Goal: Communication & Community: Answer question/provide support

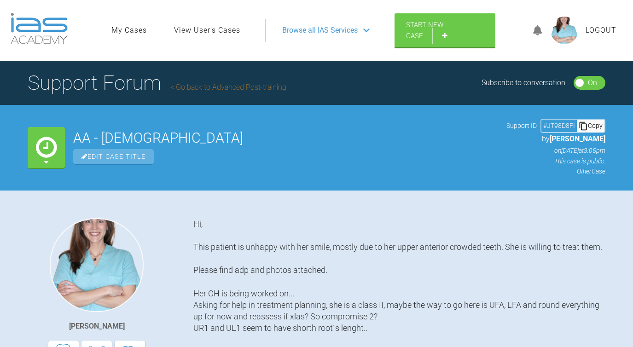
scroll to position [2050, 0]
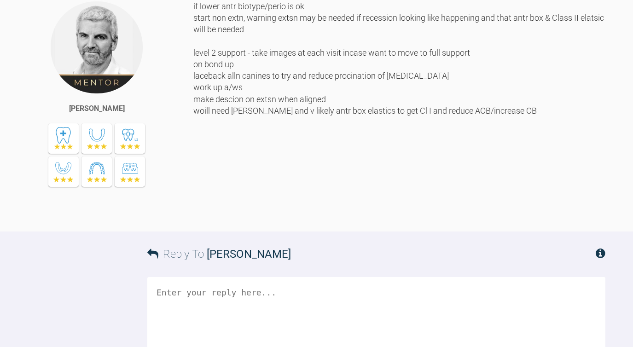
scroll to position [2363, 0]
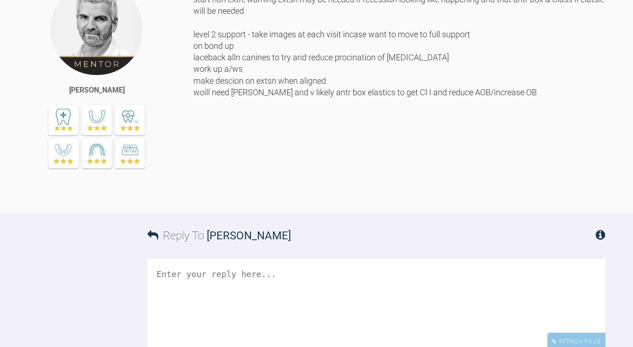
drag, startPoint x: 308, startPoint y: 208, endPoint x: 198, endPoint y: 208, distance: 110.1
click at [198, 199] on div "if lower antr biotype/perio is ok start non extn, warning extsn may be needed i…" at bounding box center [399, 90] width 412 height 217
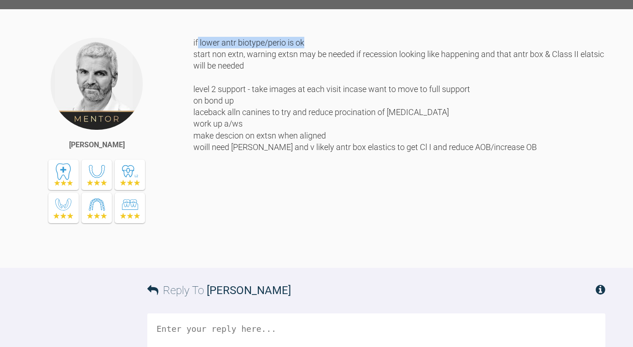
scroll to position [2310, 0]
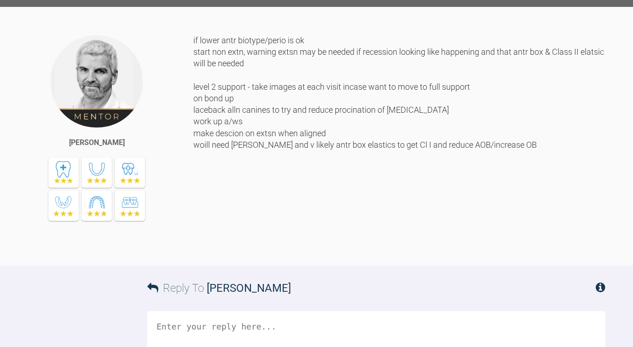
click at [211, 252] on div "if lower antr biotype/perio is ok start non extn, warning extsn may be needed i…" at bounding box center [399, 143] width 412 height 217
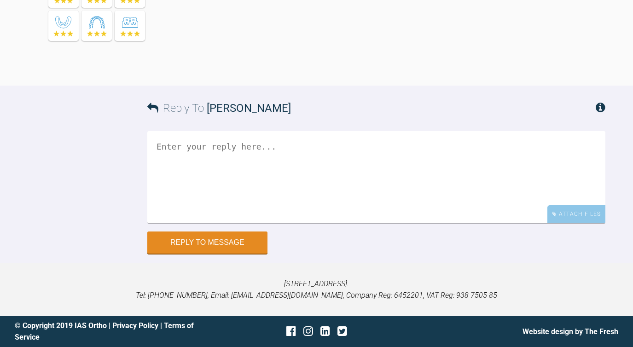
scroll to position [2513, 0]
drag, startPoint x: 476, startPoint y: 68, endPoint x: 350, endPoint y: 73, distance: 125.4
drag, startPoint x: 193, startPoint y: 100, endPoint x: 327, endPoint y: 117, distance: 135.1
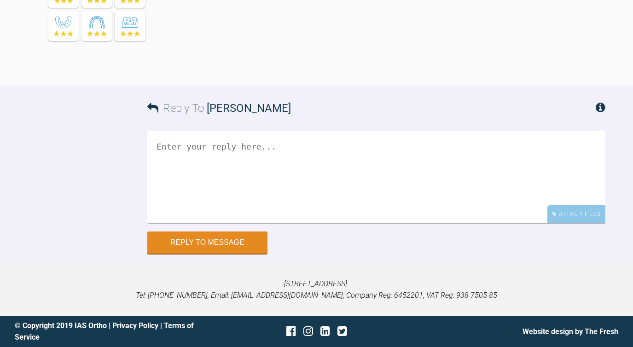
click at [185, 223] on textarea at bounding box center [376, 177] width 458 height 92
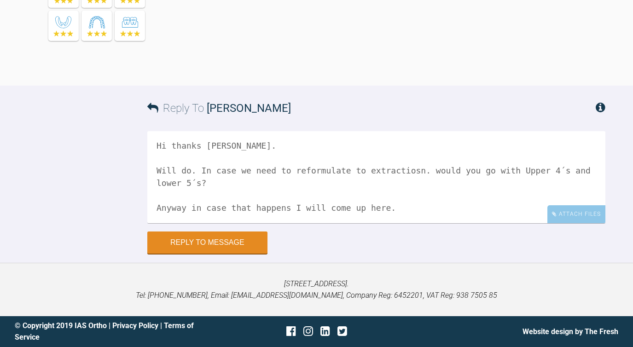
scroll to position [26, 0]
drag, startPoint x: 200, startPoint y: 200, endPoint x: 216, endPoint y: 213, distance: 21.3
click at [216, 213] on textarea "Hi thanks [PERSON_NAME]. Will do. In case we need to reformulate to extractiosn…" at bounding box center [376, 177] width 458 height 92
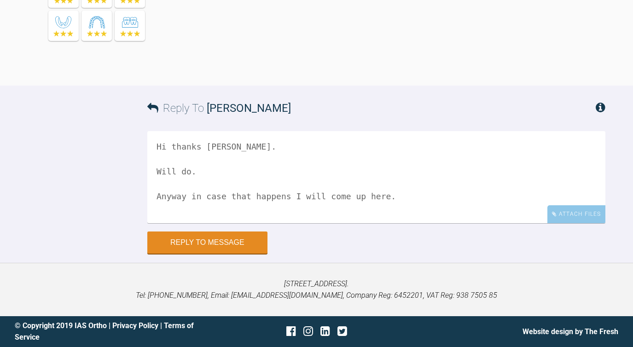
scroll to position [13, 0]
click at [182, 223] on textarea "Hi thanks [PERSON_NAME]. Will do. Anyway in case that happens I will come up he…" at bounding box center [376, 177] width 458 height 92
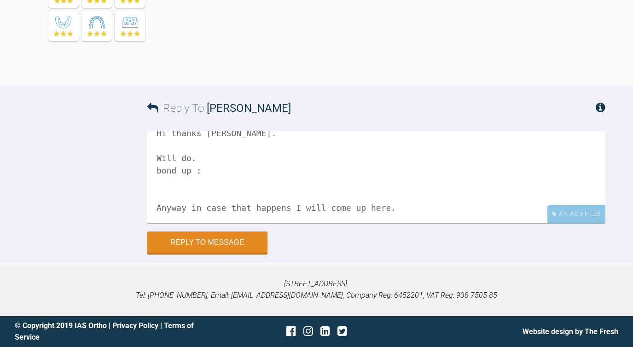
scroll to position [27, 0]
click at [188, 223] on textarea "Hi thanks [PERSON_NAME]. Will do. bond up : upper and lower fixed Anyway in cas…" at bounding box center [376, 177] width 458 height 92
type textarea "Hi thanks [PERSON_NAME]. Will do. bond up : upper and lower fixed"
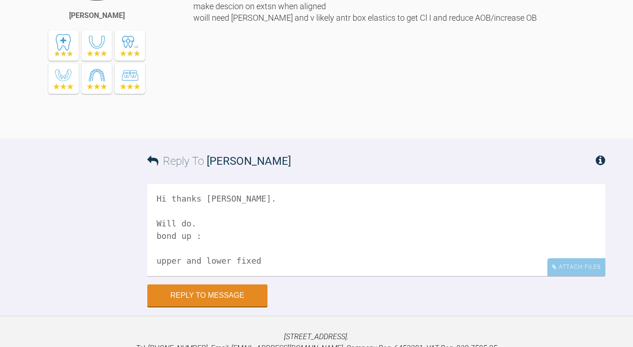
scroll to position [2425, 0]
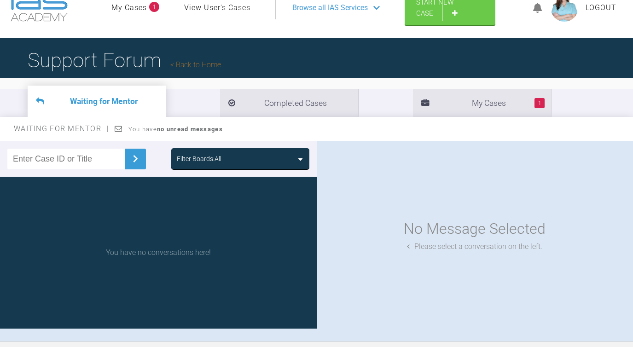
scroll to position [23, 0]
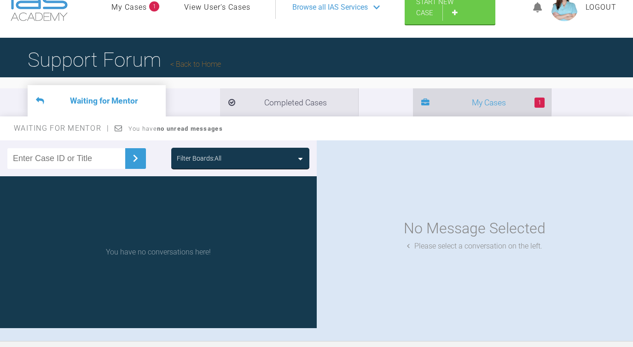
click at [413, 97] on li "1 My Cases" at bounding box center [482, 102] width 138 height 28
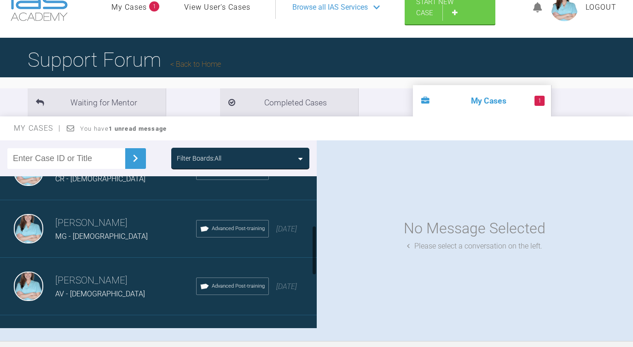
scroll to position [150, 0]
click at [138, 287] on div "AV - [DEMOGRAPHIC_DATA]" at bounding box center [125, 293] width 141 height 12
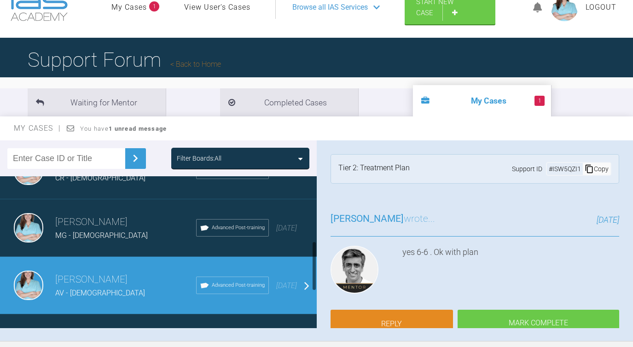
scroll to position [220, 0]
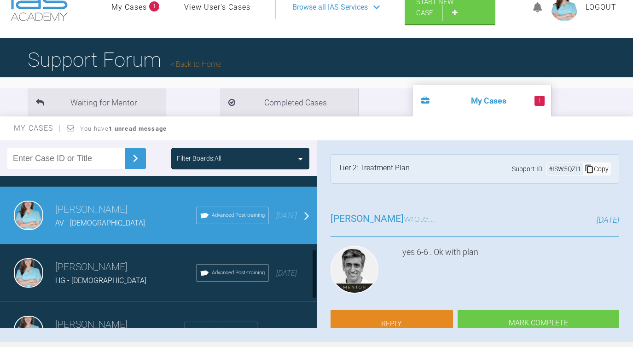
click at [138, 287] on div "[PERSON_NAME] HG - [DEMOGRAPHIC_DATA] Advanced Post-training [DATE]" at bounding box center [158, 274] width 317 height 58
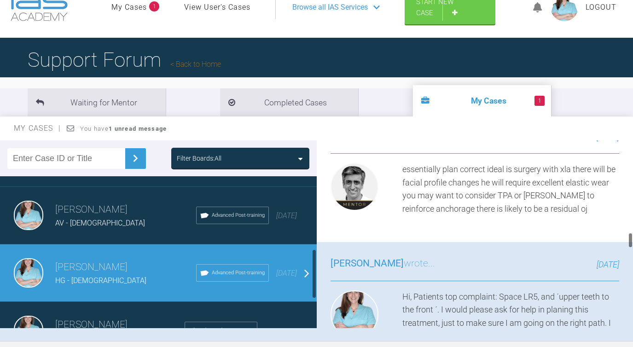
click at [135, 302] on div "[PERSON_NAME] EG - [DEMOGRAPHIC_DATA] Advanced Post-training a year ago" at bounding box center [158, 331] width 317 height 58
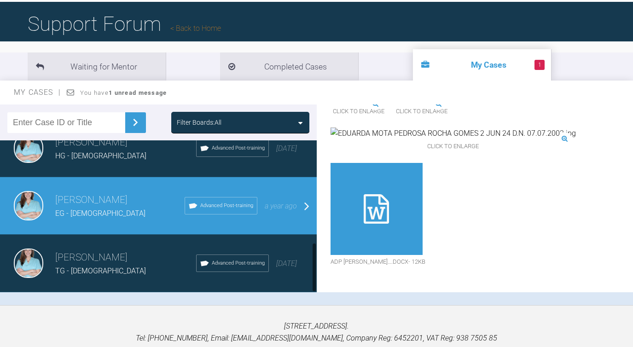
scroll to position [97, 0]
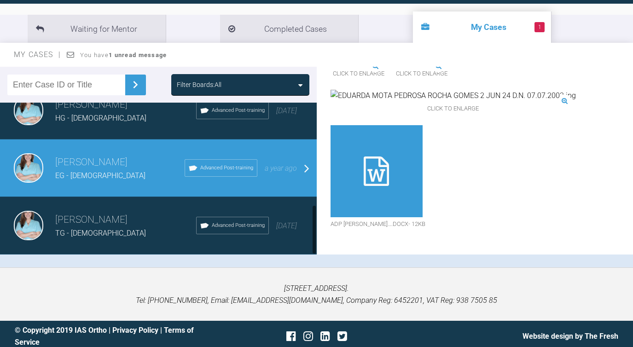
click at [97, 233] on div "TG - [DEMOGRAPHIC_DATA]" at bounding box center [125, 233] width 141 height 12
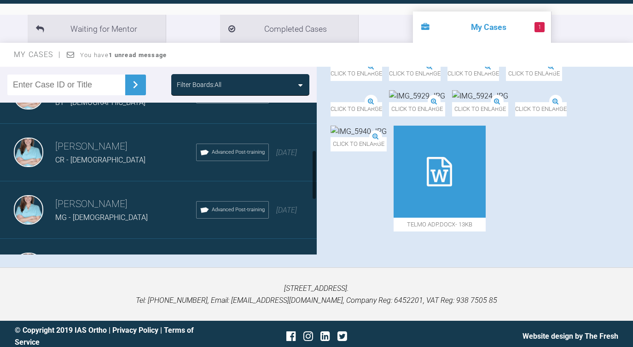
scroll to position [0, 0]
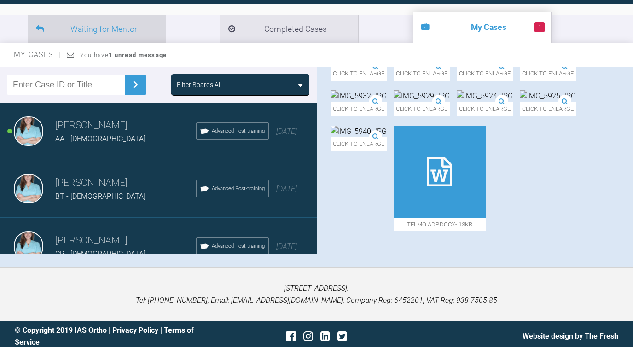
click at [137, 24] on li "Waiting for Mentor" at bounding box center [97, 29] width 138 height 28
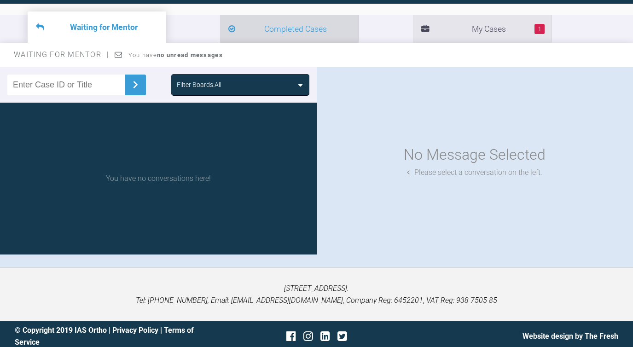
click at [246, 20] on li "Completed Cases" at bounding box center [289, 29] width 138 height 28
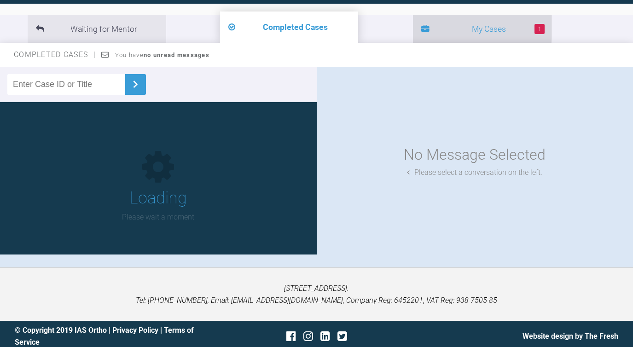
click at [421, 29] on span at bounding box center [425, 29] width 8 height 13
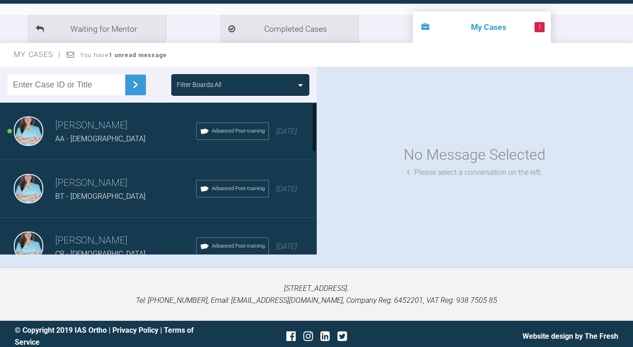
click at [147, 123] on h3 "[PERSON_NAME]" at bounding box center [125, 126] width 141 height 16
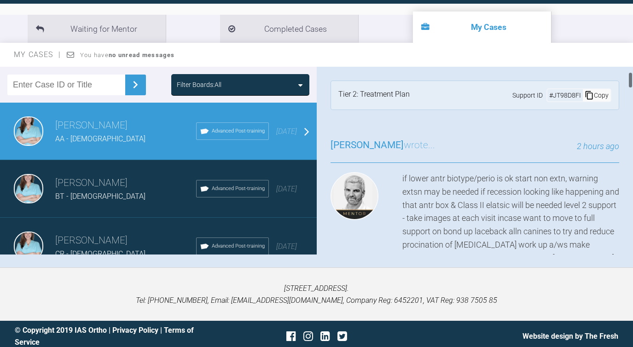
scroll to position [73, 0]
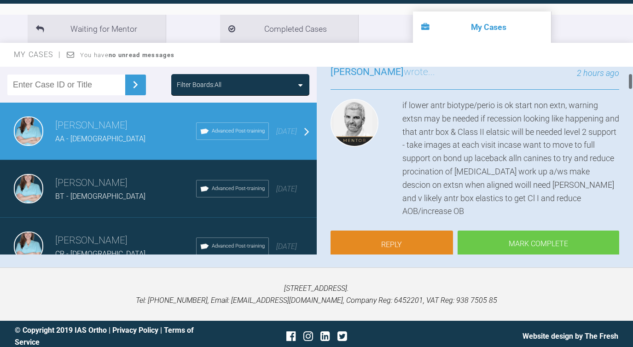
click at [404, 231] on link "Reply" at bounding box center [392, 245] width 123 height 29
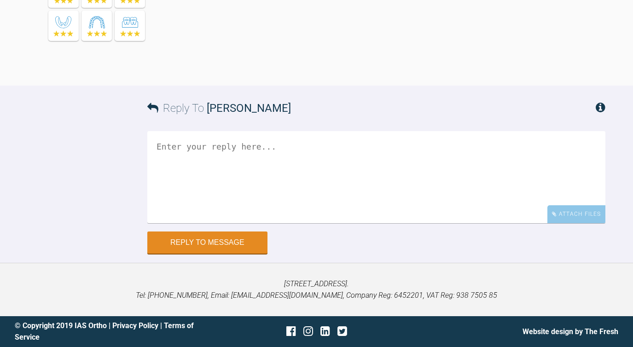
scroll to position [2614, 0]
click at [356, 223] on textarea at bounding box center [376, 177] width 458 height 92
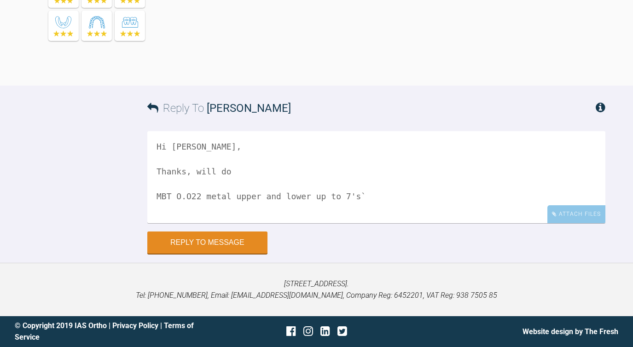
scroll to position [2707, 0]
click at [191, 194] on textarea "Hi [PERSON_NAME], Thanks, will do MBT O.O22 metal upper and lower up to 7's" at bounding box center [376, 177] width 458 height 92
click at [179, 197] on textarea "Hi [PERSON_NAME], Thanks, will do MBT .22 metal upper and lower up to 7's" at bounding box center [376, 177] width 458 height 92
click at [370, 203] on textarea "Hi [PERSON_NAME], Thanks, will do MBT 0.22 metal upper and lower up to 7's" at bounding box center [376, 177] width 458 height 92
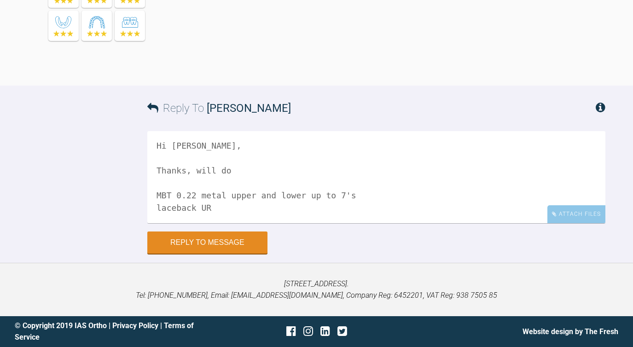
paste textarea "In case we need to reformulate to extractiosn. would you go with Upper 4´s and …"
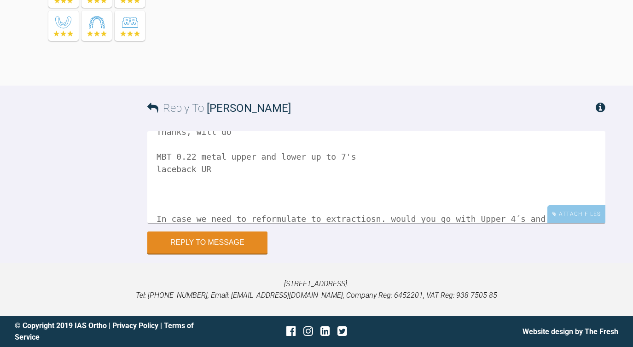
scroll to position [52, 0]
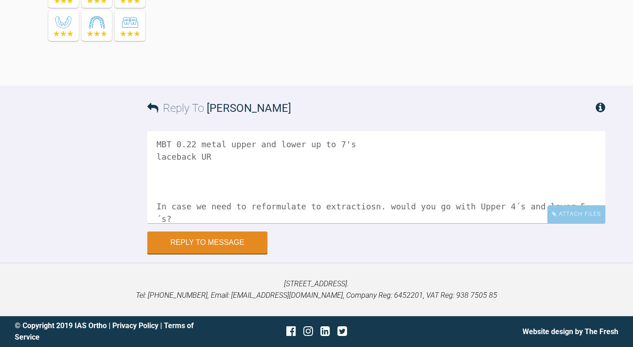
click at [219, 223] on textarea "Hi [PERSON_NAME], Thanks, will do MBT 0.22 metal upper and lower up to 7's lace…" at bounding box center [376, 177] width 458 height 92
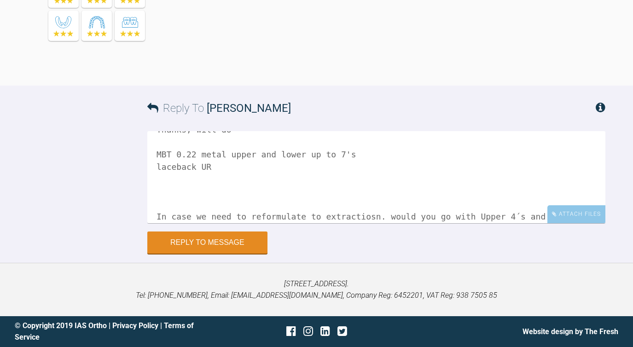
scroll to position [54, 0]
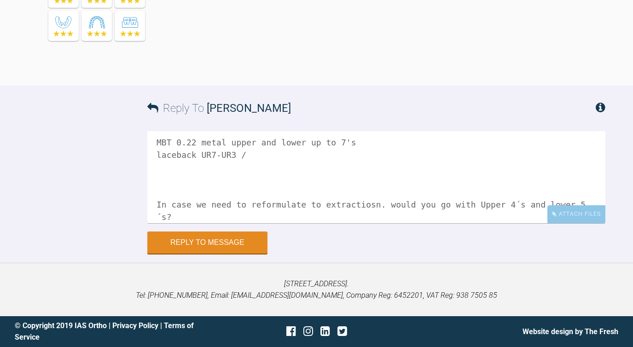
click at [214, 223] on textarea "Hi [PERSON_NAME], Thanks, will do MBT 0.22 metal upper and lower up to 7's lace…" at bounding box center [376, 177] width 458 height 92
click at [253, 222] on textarea "Hi [PERSON_NAME], Thanks, will do MBT 0.22 metal upper and lower up to 7's lace…" at bounding box center [376, 177] width 458 height 92
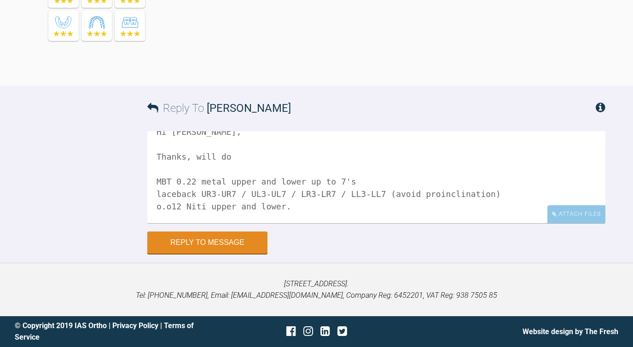
scroll to position [27, 0]
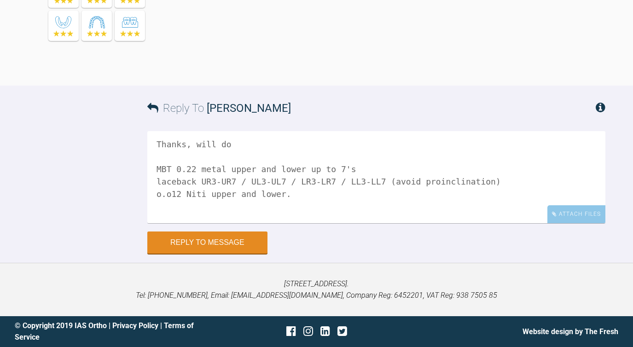
click at [171, 223] on textarea "Hi [PERSON_NAME], Thanks, will do MBT 0.22 metal upper and lower up to 7's lace…" at bounding box center [376, 177] width 458 height 92
click at [177, 223] on textarea "Hi [PERSON_NAME], Thanks, will do MBT 0.22 metal upper and lower up to 7's lace…" at bounding box center [376, 177] width 458 height 92
click at [164, 190] on textarea "Hi [PERSON_NAME], Thanks, will do MBT 0.22 metal upper and lower up to 7's lace…" at bounding box center [376, 177] width 458 height 92
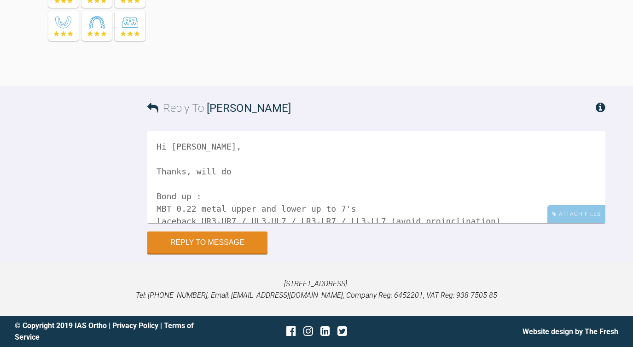
scroll to position [2568, 0]
drag, startPoint x: 206, startPoint y: 73, endPoint x: 373, endPoint y: 78, distance: 166.8
drag, startPoint x: 212, startPoint y: 94, endPoint x: 324, endPoint y: 96, distance: 111.9
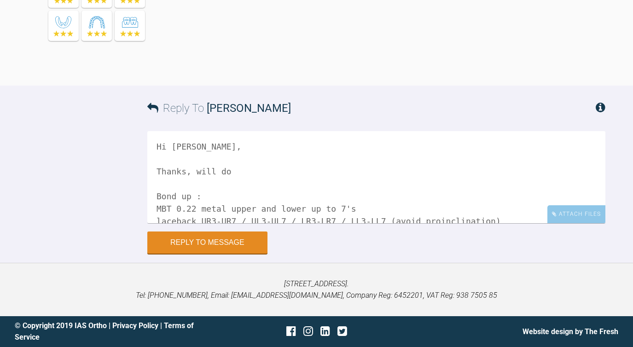
drag, startPoint x: 201, startPoint y: 106, endPoint x: 287, endPoint y: 112, distance: 86.3
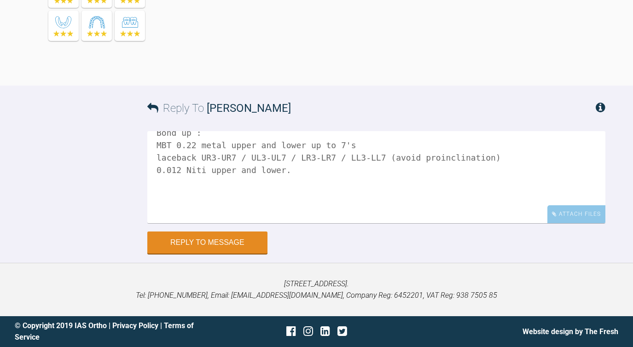
scroll to position [64, 0]
click at [351, 191] on textarea "Hi [PERSON_NAME], Thanks, will do Bond up : MBT 0.22 metal upper and lower up t…" at bounding box center [376, 177] width 458 height 92
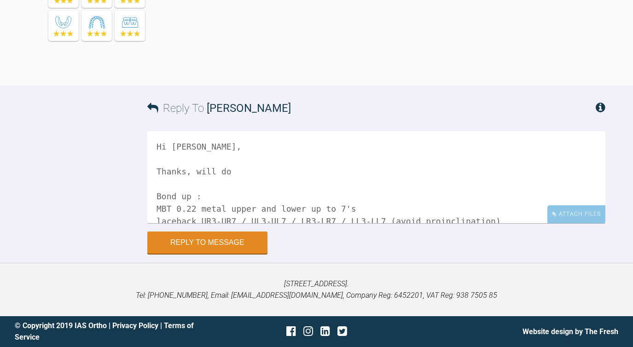
scroll to position [2601, 0]
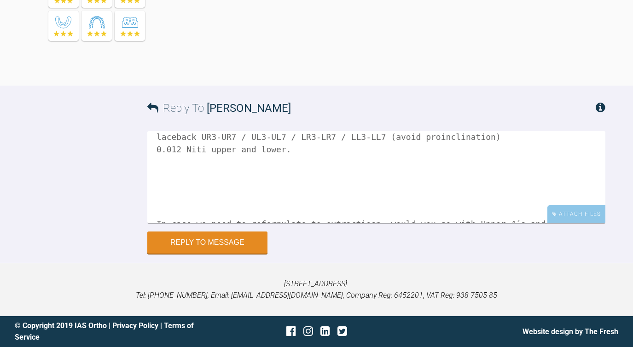
scroll to position [85, 0]
click at [234, 223] on textarea "Hi [PERSON_NAME], Thanks, will do Bond up : MBT 0.22 metal upper and lower up t…" at bounding box center [376, 177] width 458 height 92
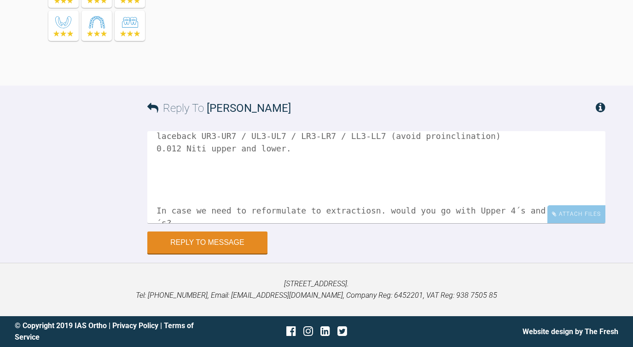
click at [198, 223] on textarea "Hi [PERSON_NAME], Thanks, will do Bond up : MBT 0.22 metal upper and lower up t…" at bounding box center [376, 177] width 458 height 92
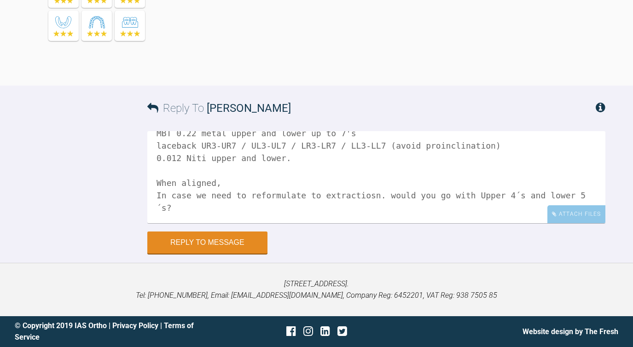
scroll to position [2598, 0]
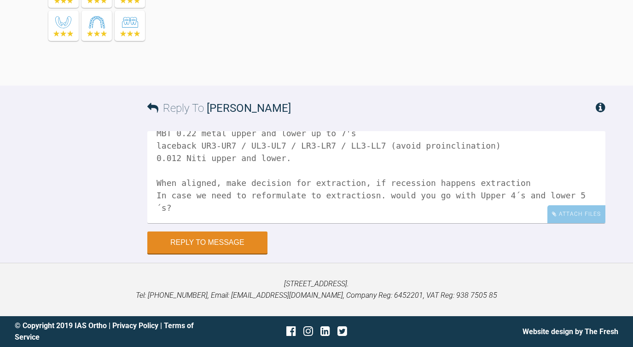
drag, startPoint x: 462, startPoint y: 305, endPoint x: 99, endPoint y: 314, distance: 363.9
click at [99, 253] on div "Reply To [PERSON_NAME] Hi [PERSON_NAME], Thanks, will do Bond up : MBT 0.22 met…" at bounding box center [316, 170] width 633 height 168
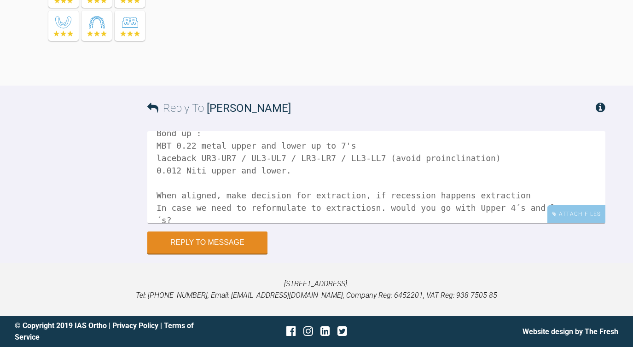
scroll to position [76, 0]
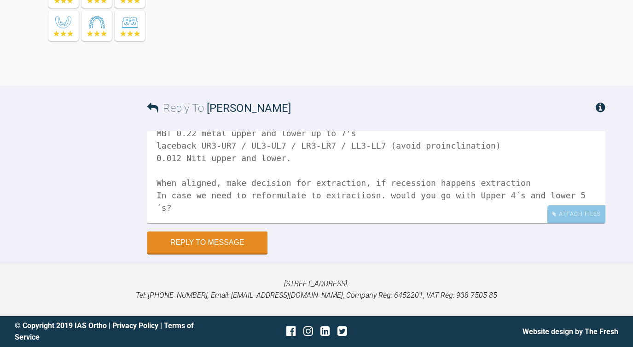
click at [481, 223] on textarea "Hi [PERSON_NAME], Thanks, will do Bond up : MBT 0.22 metal upper and lower up t…" at bounding box center [376, 177] width 458 height 92
drag, startPoint x: 479, startPoint y: 308, endPoint x: 154, endPoint y: 309, distance: 325.1
click at [154, 223] on textarea "Hi [PERSON_NAME], Thanks, will do Bond up : MBT 0.22 metal upper and lower up t…" at bounding box center [376, 177] width 458 height 92
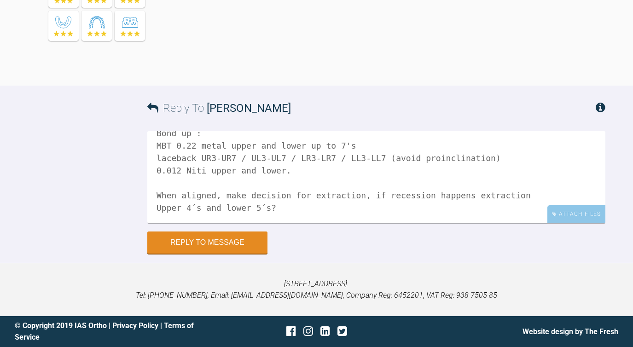
scroll to position [2632, 0]
click at [380, 223] on textarea "Hi [PERSON_NAME], Thanks, will do Bond up : MBT 0.22 metal upper and lower up t…" at bounding box center [376, 177] width 458 height 92
click at [176, 223] on textarea "Hi [PERSON_NAME], Thanks, will do Bond up : MBT 0.22 metal upper and lower up t…" at bounding box center [376, 177] width 458 height 92
click at [200, 223] on textarea "Hi [PERSON_NAME], Thanks, will do Bond up : MBT 0.22 metal upper and lower up t…" at bounding box center [376, 177] width 458 height 92
click at [244, 223] on textarea "Hi [PERSON_NAME], Thanks, will do Bond up : MBT 0.22 metal upper and lower up t…" at bounding box center [376, 177] width 458 height 92
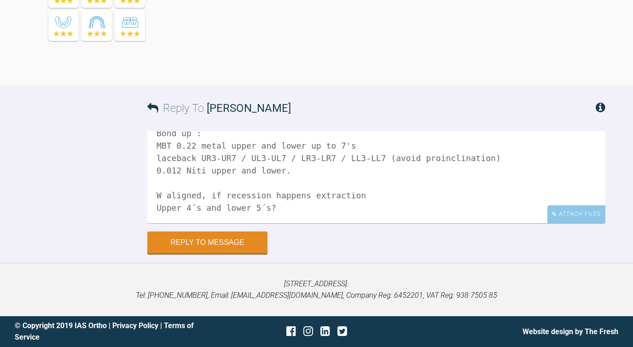
click at [316, 223] on textarea "Hi [PERSON_NAME], Thanks, will do Bond up : MBT 0.22 metal upper and lower up t…" at bounding box center [376, 177] width 458 height 92
click at [293, 223] on textarea "Hi [PERSON_NAME], Thanks, will do Bond up : MBT 0.22 metal upper and lower up t…" at bounding box center [376, 177] width 458 height 92
click at [157, 223] on textarea "Hi [PERSON_NAME], Thanks, will do Bond up : MBT 0.22 metal upper and lower up t…" at bounding box center [376, 177] width 458 height 92
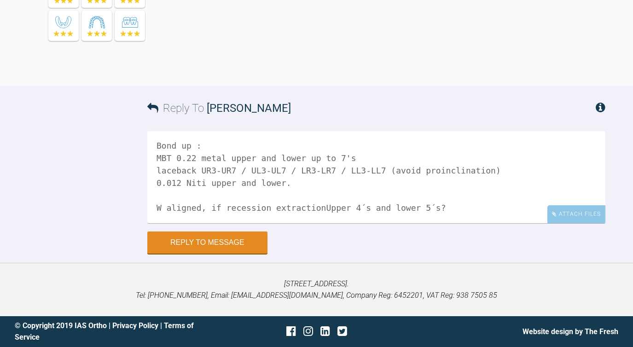
scroll to position [51, 0]
click at [449, 223] on textarea "Hi [PERSON_NAME], Thanks, will do Bond up : MBT 0.22 metal upper and lower up t…" at bounding box center [376, 177] width 458 height 92
click at [347, 223] on textarea "Hi [PERSON_NAME], Thanks, will do Bond up : MBT 0.22 metal upper and lower up t…" at bounding box center [376, 177] width 458 height 92
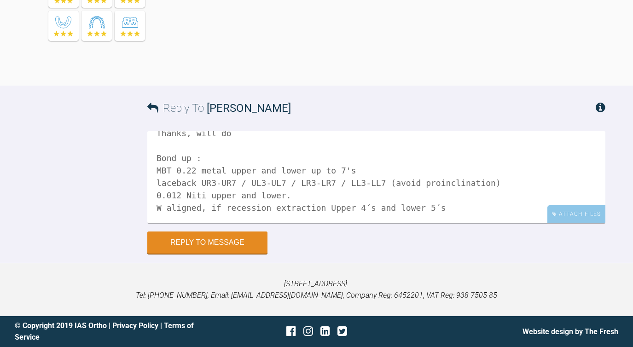
scroll to position [51, 0]
click at [466, 223] on textarea "Hi [PERSON_NAME], Thanks, will do Bond up : MBT 0.22 metal upper and lower up t…" at bounding box center [376, 177] width 458 height 92
click at [378, 223] on textarea "Hi [PERSON_NAME], Thanks, will do Bond up : MBT 0.22 metal upper and lower up t…" at bounding box center [376, 177] width 458 height 92
click at [463, 223] on textarea "Hi [PERSON_NAME], Thanks, will do Bond up : MBT 0.22 metal upper and lower up t…" at bounding box center [376, 177] width 458 height 92
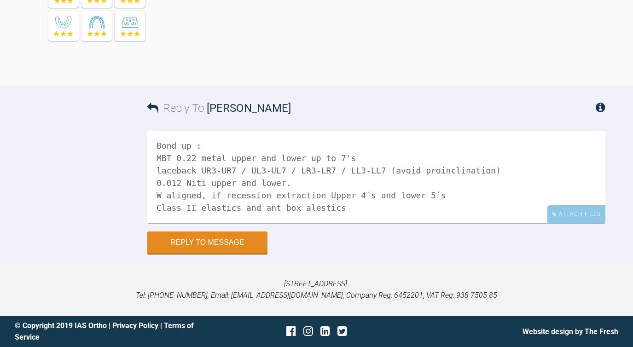
scroll to position [85, 0]
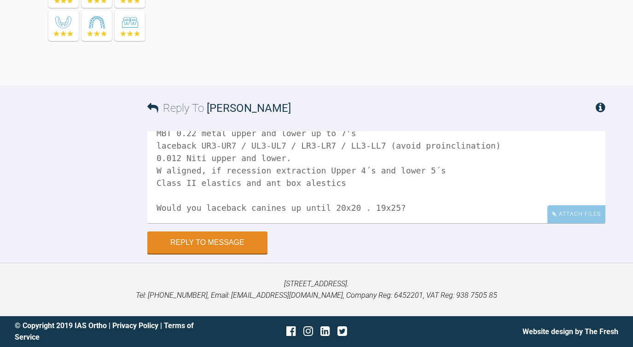
click at [373, 223] on textarea "Hi [PERSON_NAME], Thanks, will do Bond up : MBT 0.22 metal upper and lower up t…" at bounding box center [376, 177] width 458 height 92
click at [428, 223] on textarea "Hi [PERSON_NAME], Thanks, will do Bond up : MBT 0.22 metal upper and lower up t…" at bounding box center [376, 177] width 458 height 92
click at [426, 223] on textarea "Hi [PERSON_NAME], Thanks, will do Bond up : MBT 0.22 metal upper and lower up t…" at bounding box center [376, 177] width 458 height 92
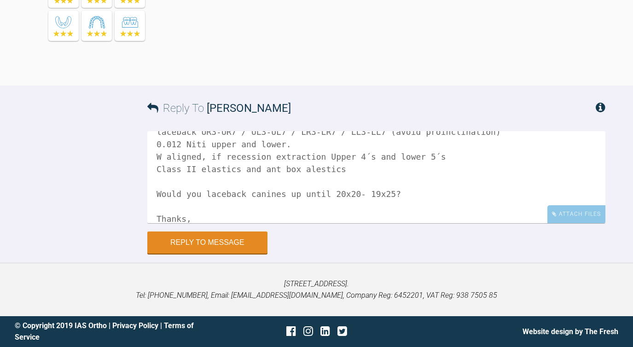
scroll to position [102, 0]
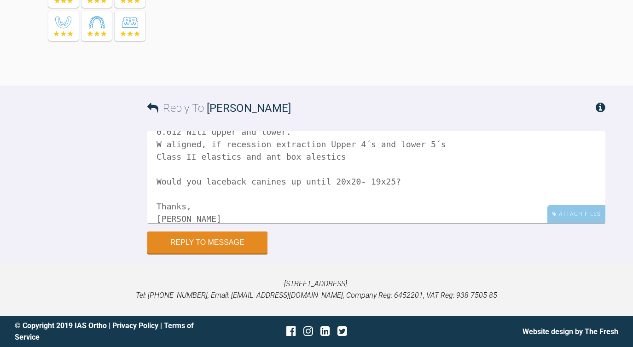
type textarea "Hi [PERSON_NAME], Thanks, will do Bond up : MBT 0.22 metal upper and lower up t…"
click at [261, 232] on div "Hi [PERSON_NAME], Thanks, will do Bond up : MBT 0.22 metal upper and lower up t…" at bounding box center [376, 181] width 458 height 100
click at [252, 255] on button "Reply to Message" at bounding box center [207, 244] width 120 height 22
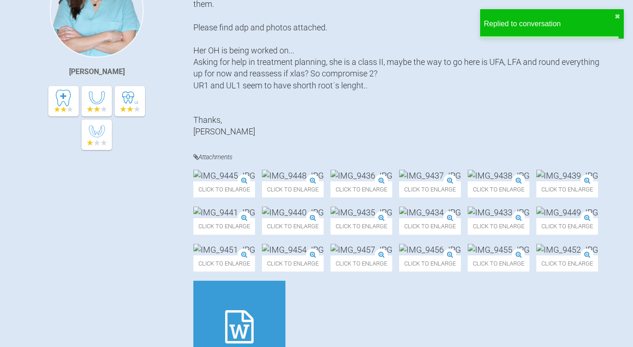
scroll to position [0, 0]
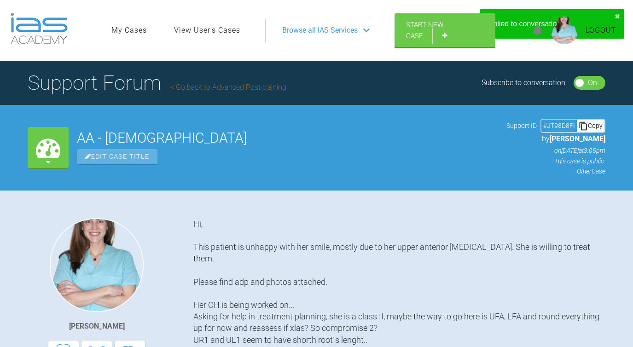
click at [30, 138] on div "My Cases" at bounding box center [48, 147] width 41 height 41
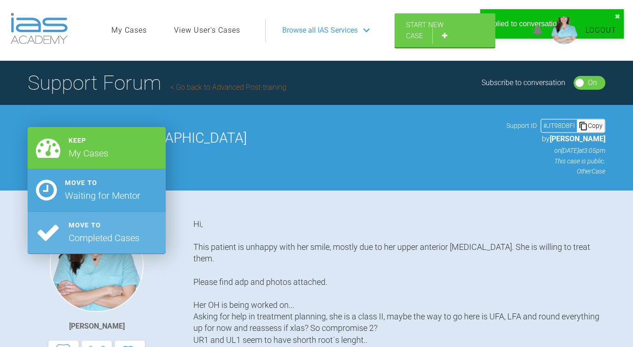
click at [79, 178] on div "Move to" at bounding box center [103, 183] width 76 height 11
